Goal: Find specific page/section: Find specific page/section

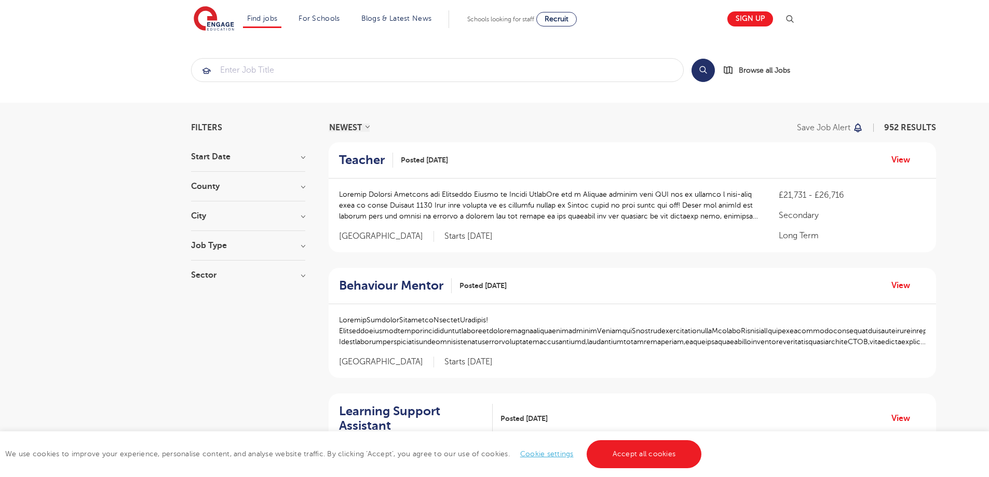
click at [302, 189] on h3 "County" at bounding box center [248, 186] width 114 height 8
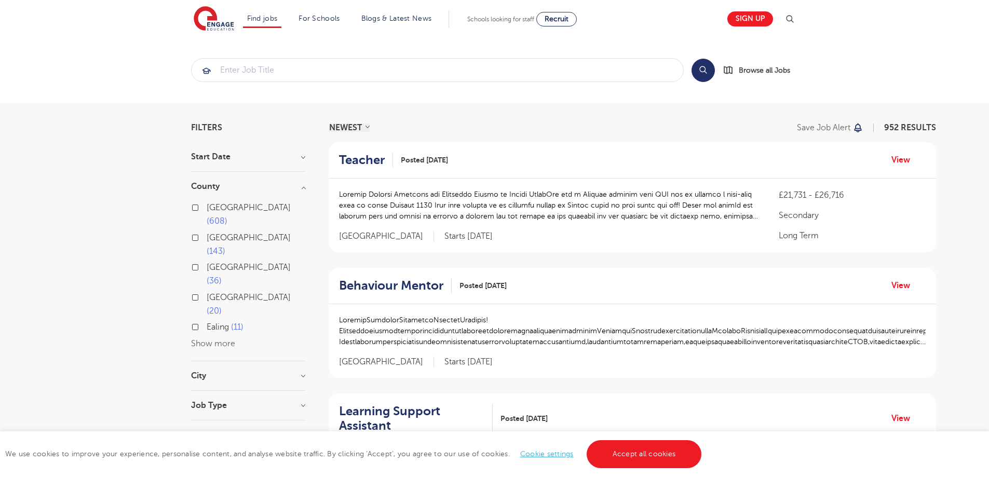
click at [227, 339] on button "Show more" at bounding box center [213, 343] width 44 height 9
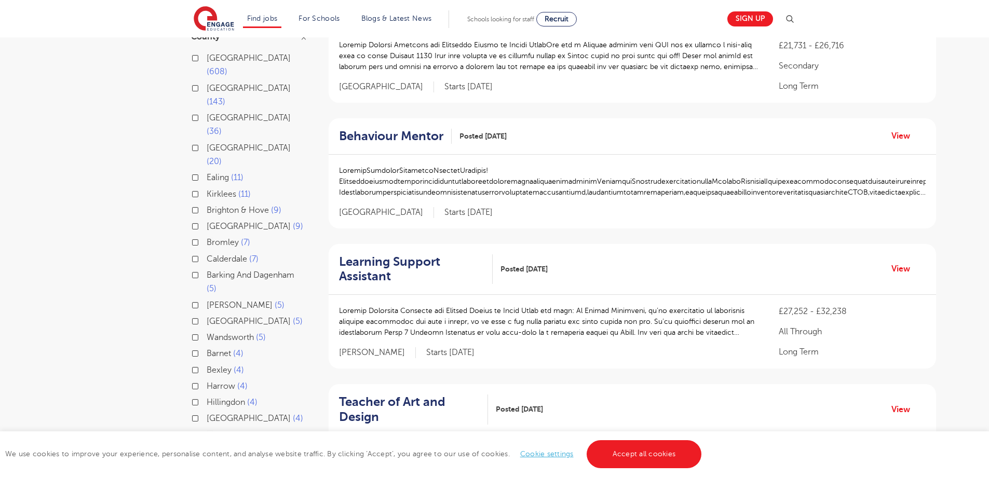
scroll to position [156, 0]
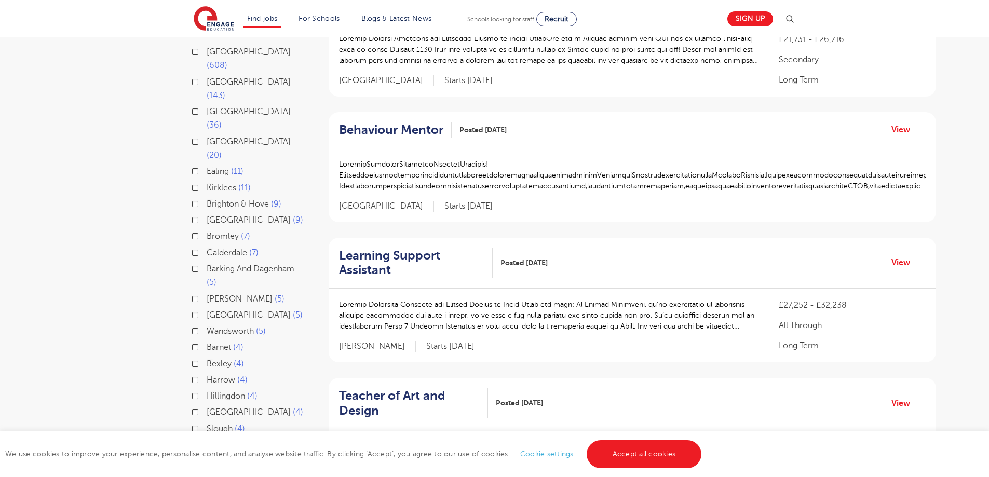
click at [207, 262] on label "Barking And Dagenham 5" at bounding box center [256, 276] width 99 height 28
click at [207, 264] on input "Barking And Dagenham 5" at bounding box center [210, 267] width 7 height 7
checkbox input "true"
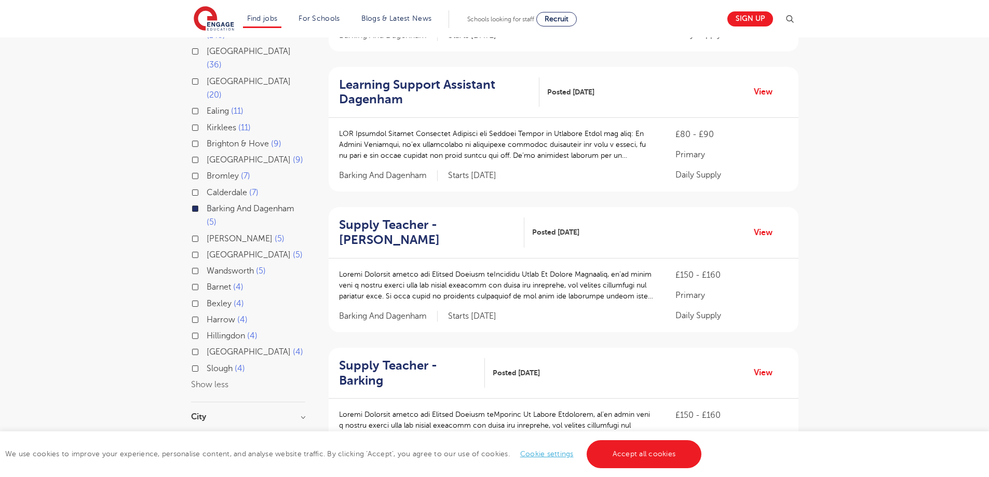
scroll to position [363, 0]
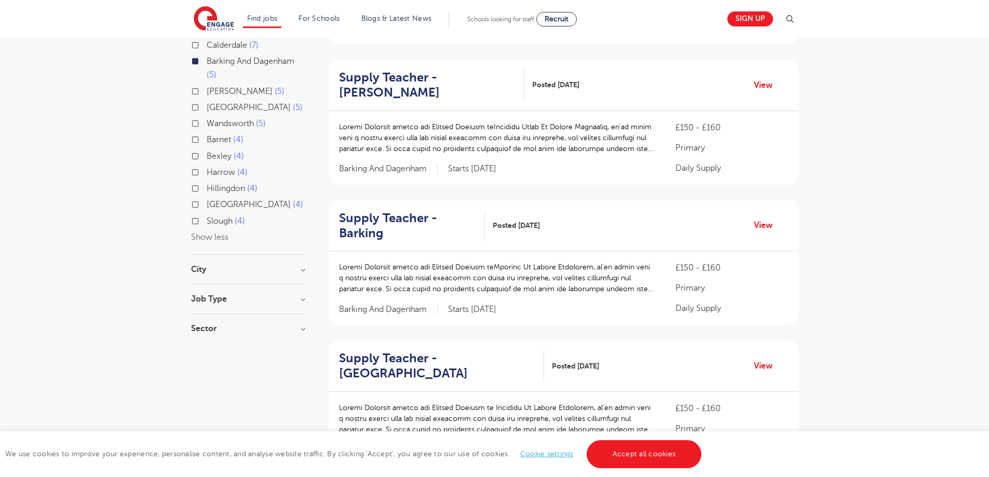
click at [304, 265] on h3 "City" at bounding box center [248, 269] width 114 height 8
click at [301, 349] on h3 "Job Type" at bounding box center [248, 353] width 114 height 8
click at [306, 357] on div "Filters Start Date [DATE] [DATE] Show more County [GEOGRAPHIC_DATA] 608 [GEOGRA…" at bounding box center [494, 163] width 623 height 807
click at [303, 405] on h3 "Sector" at bounding box center [248, 409] width 114 height 8
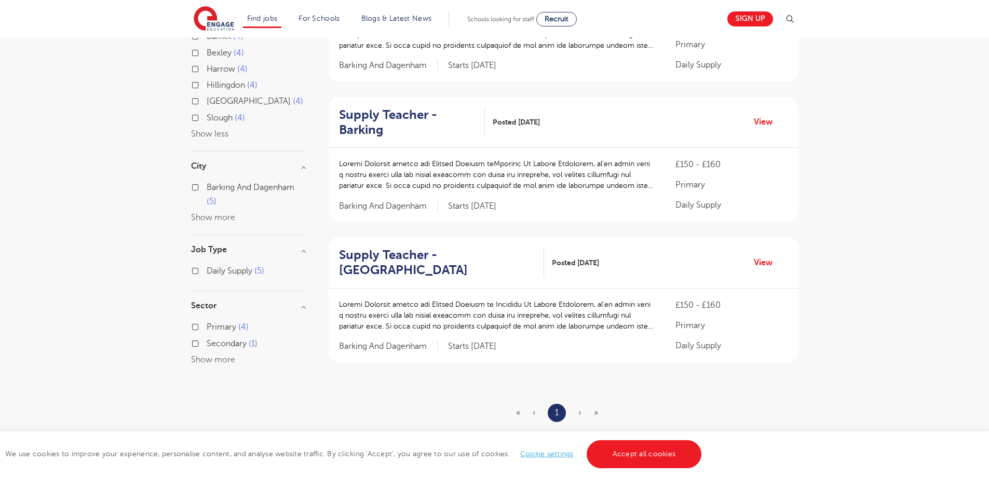
scroll to position [467, 0]
click at [386, 252] on h2 "Supply Teacher - [GEOGRAPHIC_DATA]" at bounding box center [437, 262] width 197 height 30
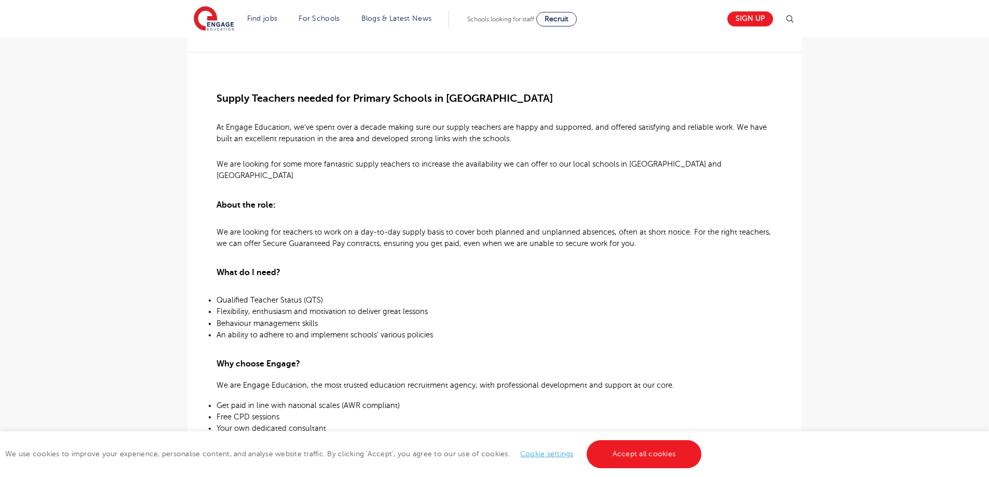
scroll to position [260, 0]
